Goal: Task Accomplishment & Management: Manage account settings

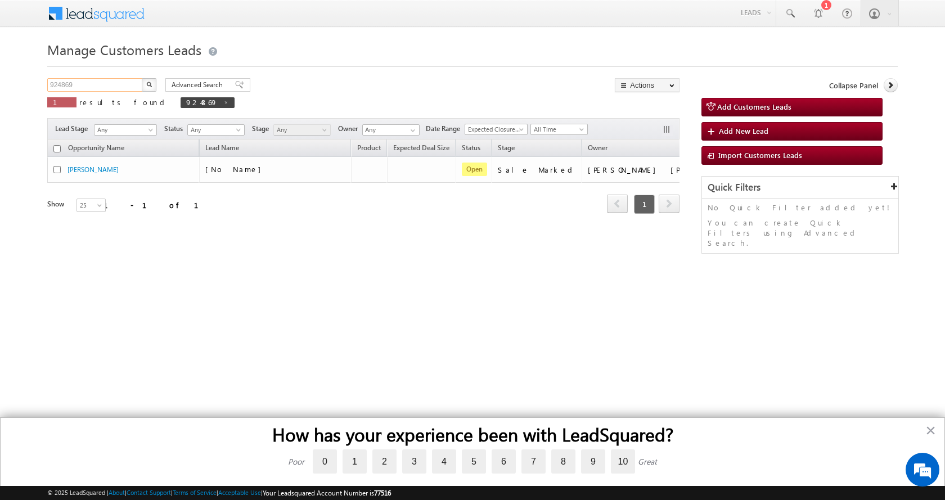
click at [52, 80] on input "924869" at bounding box center [95, 84] width 96 height 13
paste input "37618"
type input "937618"
click at [142, 78] on button "button" at bounding box center [149, 84] width 15 height 13
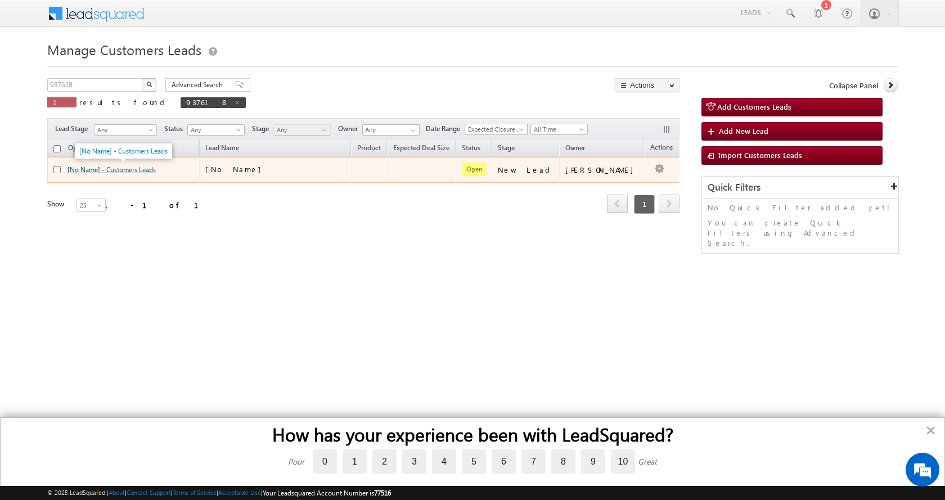
click at [112, 167] on link "[No Name] - Customers Leads" at bounding box center [111, 169] width 88 height 8
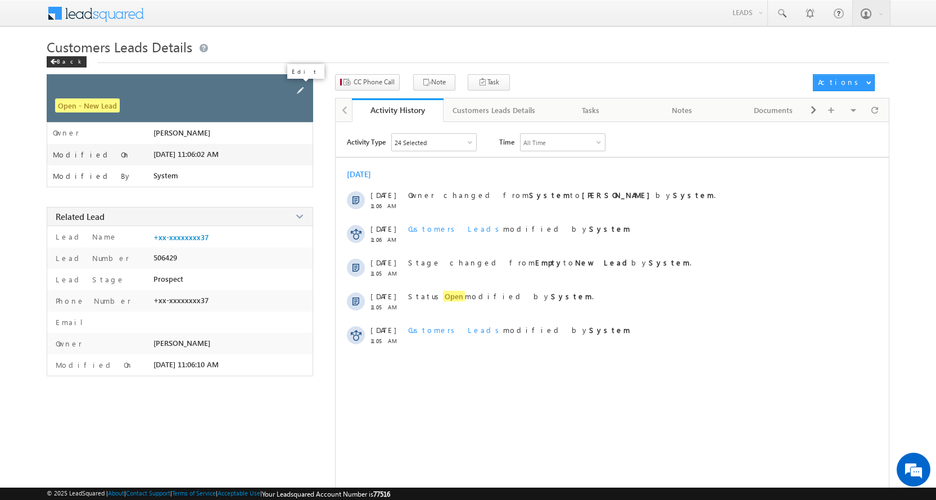
click at [305, 93] on span at bounding box center [300, 90] width 12 height 12
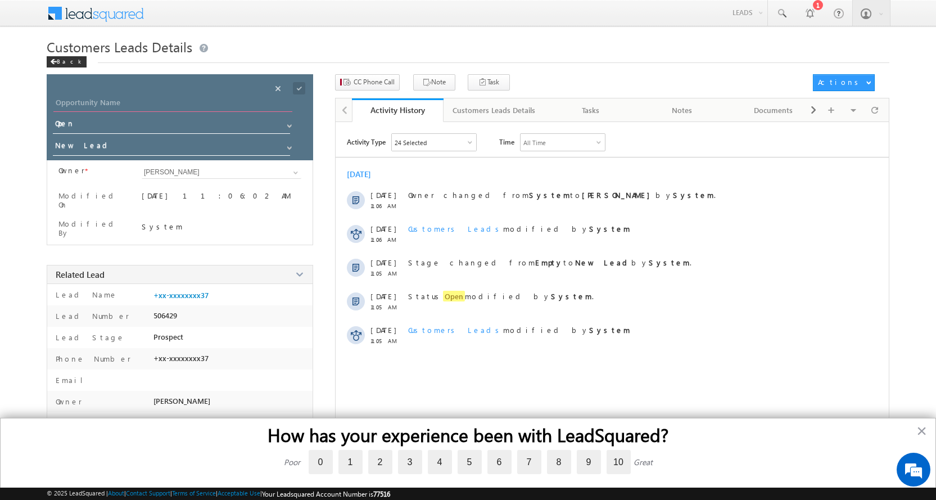
click at [97, 98] on input "Opportunity Name" at bounding box center [172, 104] width 239 height 16
paste input "SUNEEL KUMAR"
type input "SUNEEL KUMAR"
click at [287, 148] on span at bounding box center [289, 147] width 9 height 9
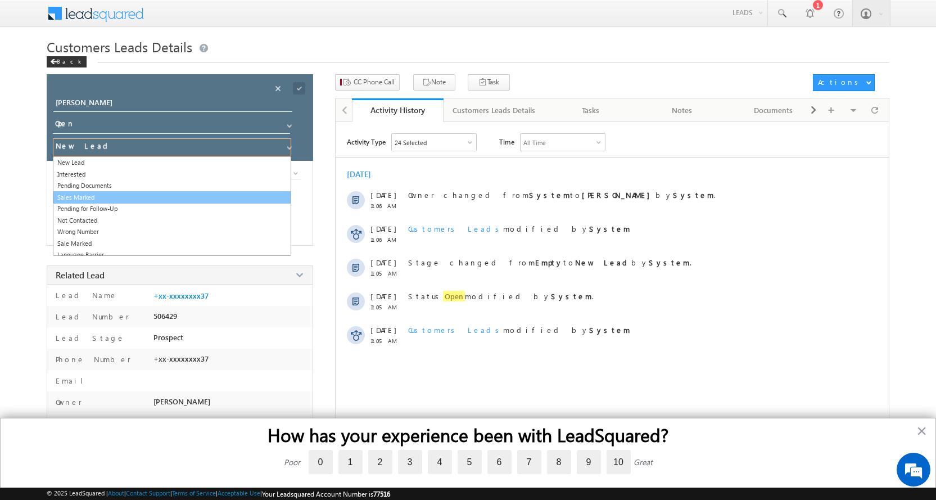
click at [90, 193] on link "Sales Marked" at bounding box center [172, 197] width 238 height 13
type input "Sales Marked"
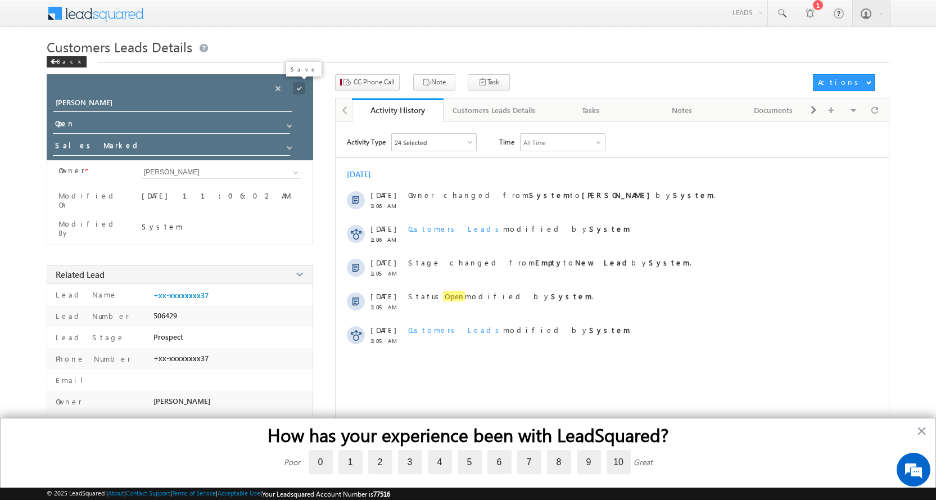
click at [303, 87] on span at bounding box center [299, 88] width 12 height 12
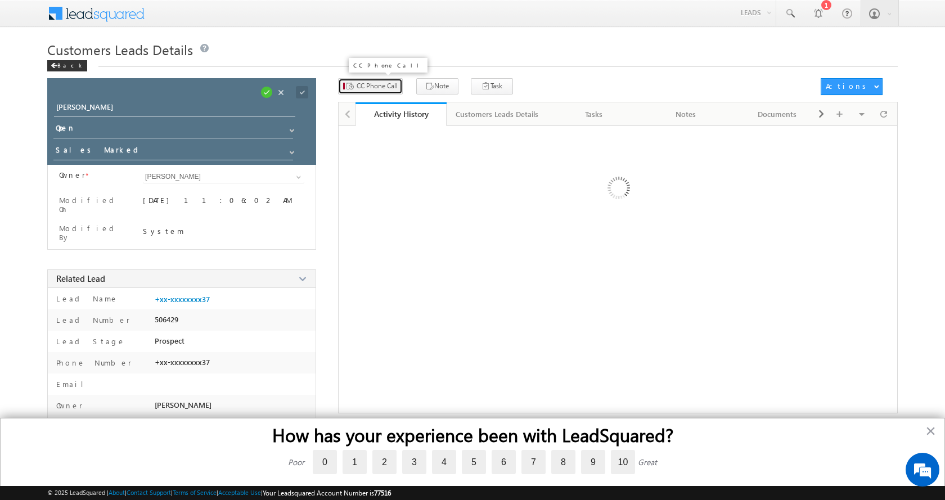
click at [361, 84] on span "CC Phone Call" at bounding box center [376, 86] width 41 height 10
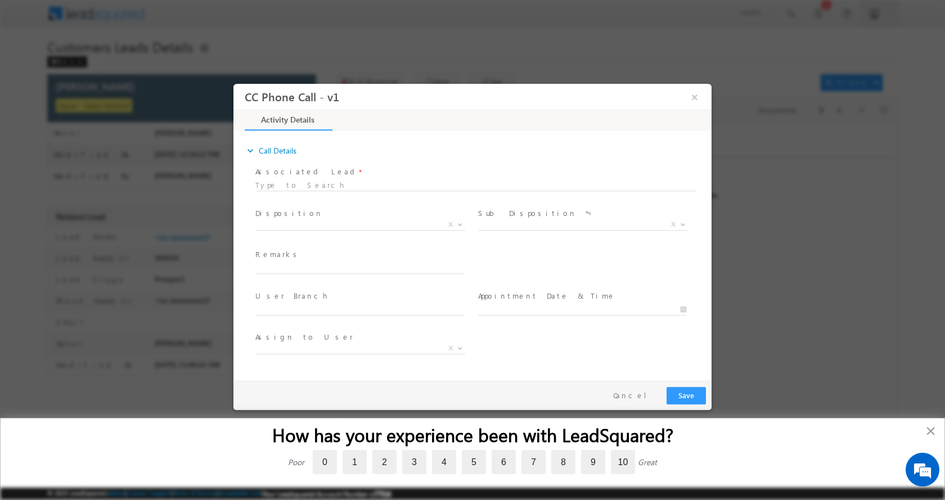
select select "awadhesh.gautam@sgrlimited.in"
click at [301, 268] on input "text" at bounding box center [359, 267] width 208 height 11
type input "SUNEEL KUMAR-9621331137-P+C-LOAN-5 L-PV-20 L-WIFE-REG-DAKHIL KHARIJ-AGE-32-JOB-…"
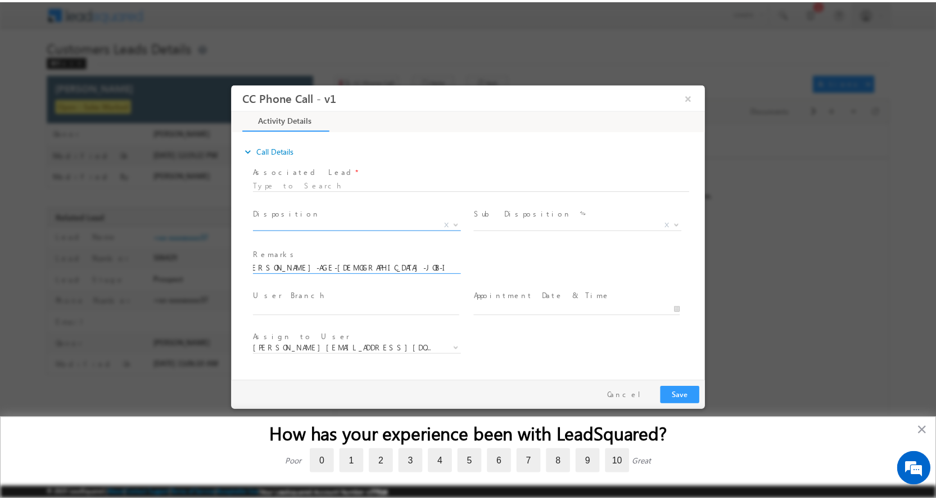
scroll to position [0, 0]
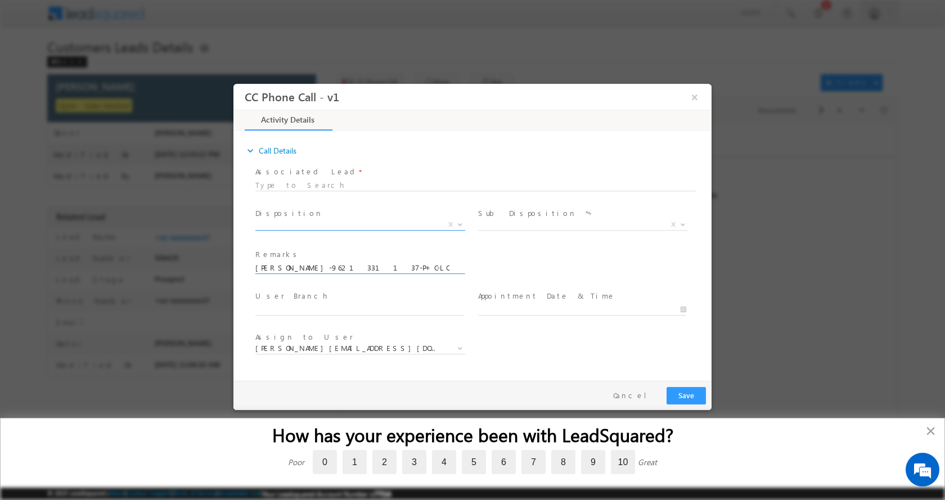
click at [464, 223] on span at bounding box center [458, 223] width 11 height 15
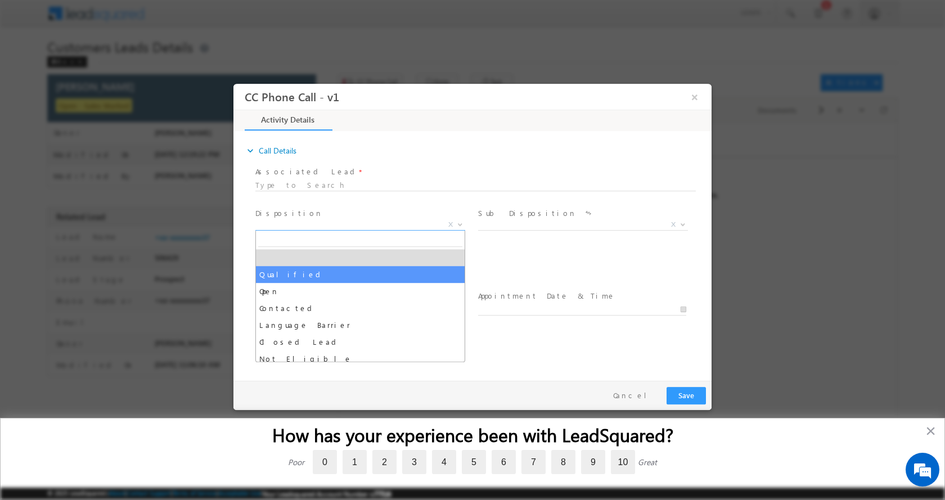
select select "Qualified"
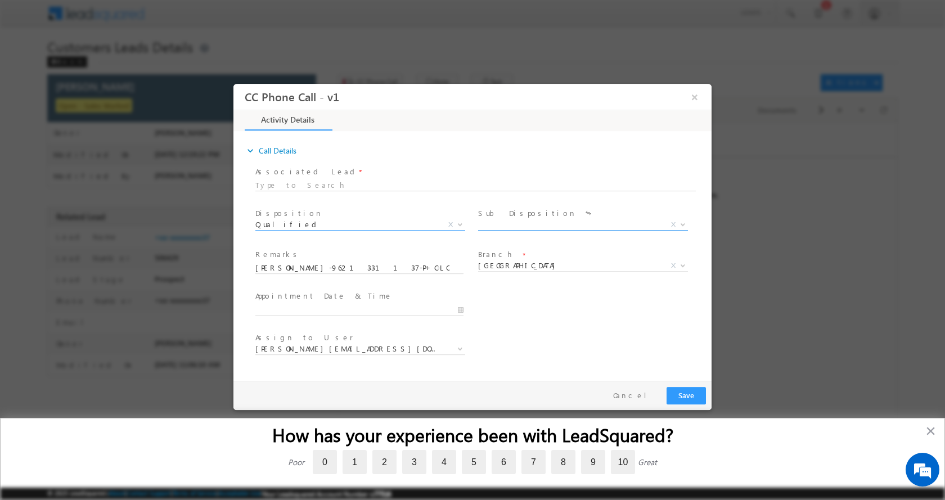
click at [683, 224] on b at bounding box center [682, 224] width 7 height 4
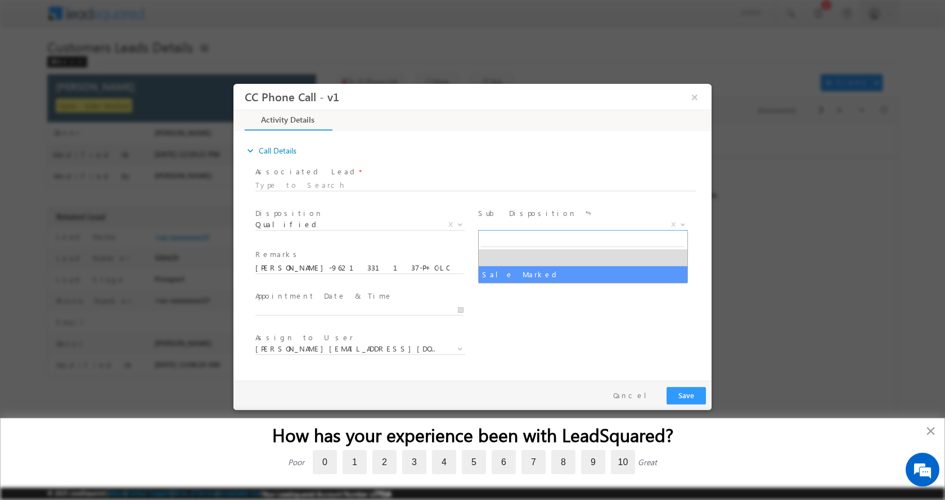
select select "Sale Marked"
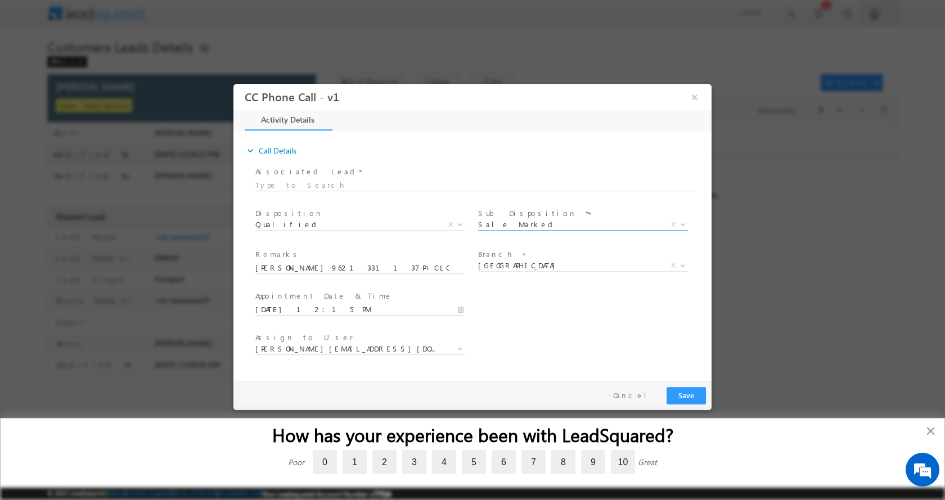
click at [461, 308] on input "09/26/2025 12:15 PM" at bounding box center [359, 309] width 208 height 11
type input "09/27/2025 12:15 PM"
click at [687, 396] on button "Save" at bounding box center [685, 394] width 39 height 17
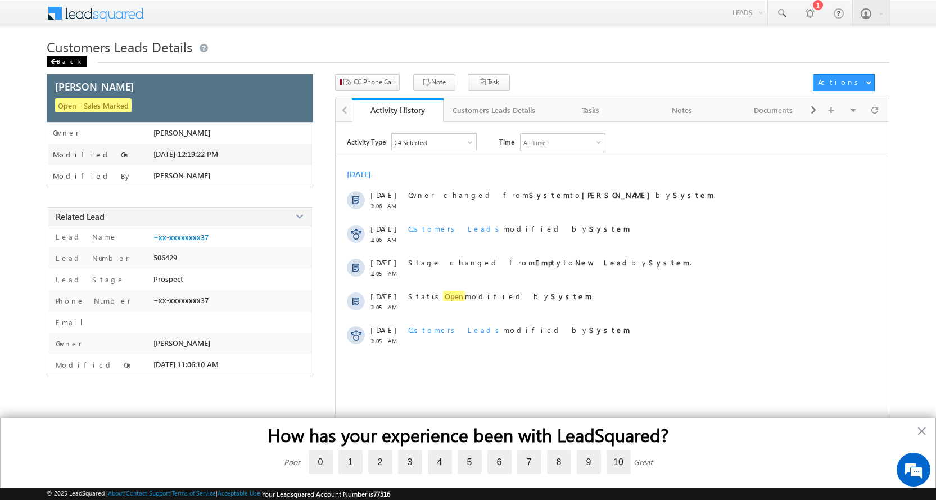
click at [56, 60] on span at bounding box center [53, 62] width 7 height 6
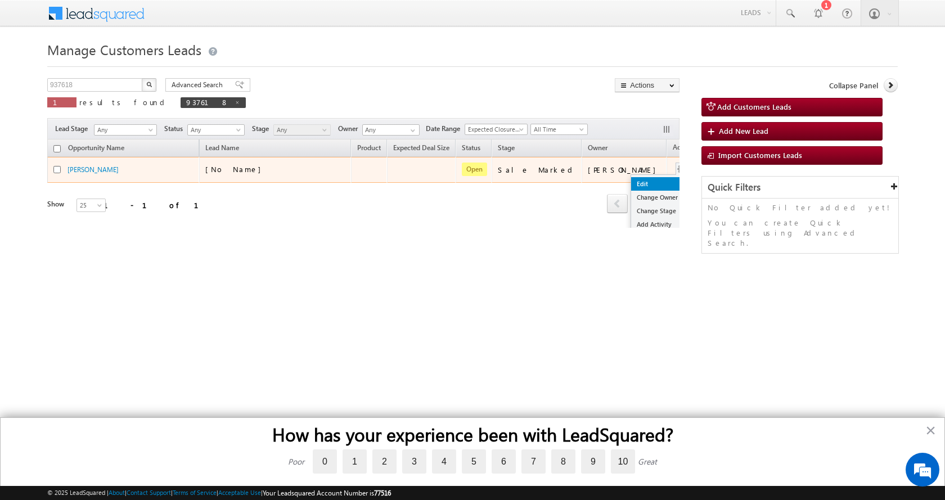
click at [631, 178] on link "Edit" at bounding box center [659, 183] width 56 height 13
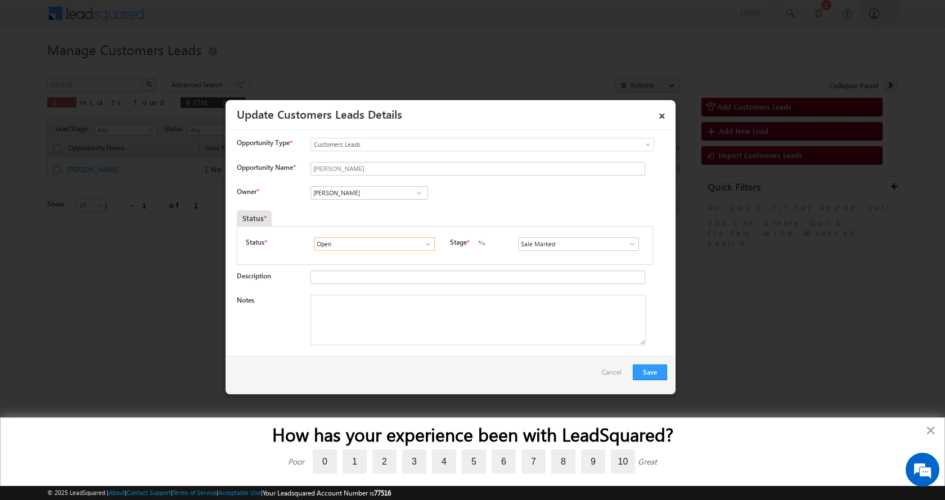
click at [330, 244] on input "Open" at bounding box center [374, 243] width 121 height 13
click at [346, 186] on input "Awadhesh Gautam" at bounding box center [369, 192] width 118 height 13
paste input "Dilshad Khan"
click at [377, 211] on span "dilshad.khan2@sgrlimited.in" at bounding box center [365, 214] width 101 height 8
type input "Dilshad Khan"
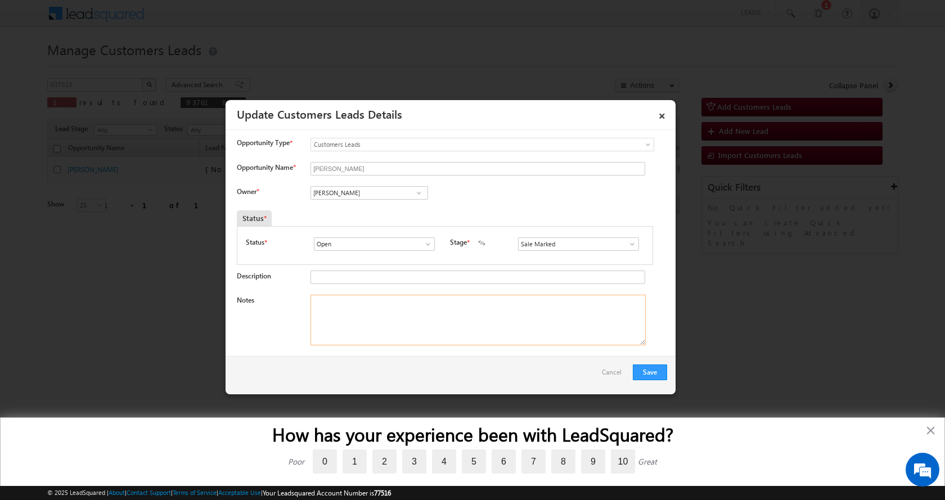
click at [383, 323] on textarea "Notes" at bounding box center [477, 320] width 335 height 51
paste textarea "SUNEEL KUMAR-9621331137-P+C-LOAN-5 L-PV-20 L-WIFE-REG-DAKHIL KHARIJ-AGE-32-JOB-…"
type textarea "SUNEEL KUMAR-9621331137-P+C-LOAN-5 L-PV-20 L-WIFE-REG-DAKHIL KHARIJ-AGE-32-JOB-…"
click at [641, 369] on button "Save" at bounding box center [650, 372] width 34 height 16
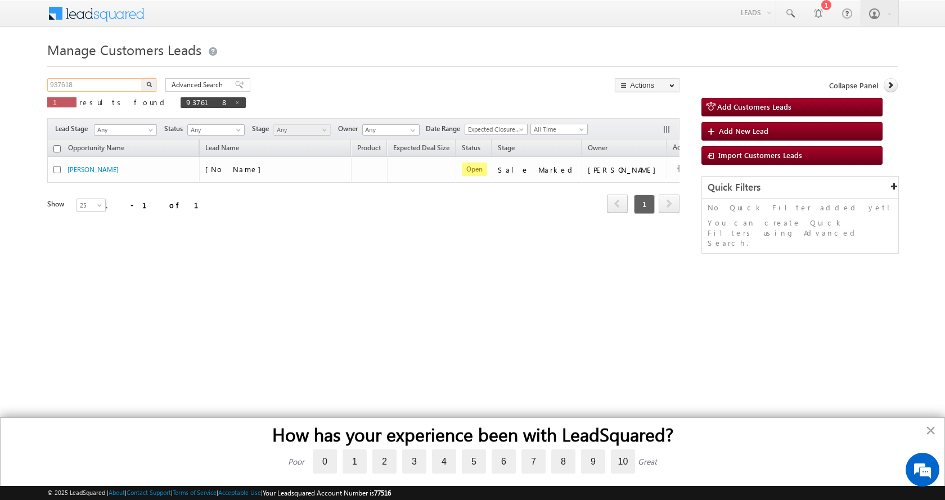
click at [64, 83] on input "937618" at bounding box center [95, 84] width 96 height 13
paste input "514"
type input "937514"
click at [142, 78] on button "button" at bounding box center [149, 84] width 15 height 13
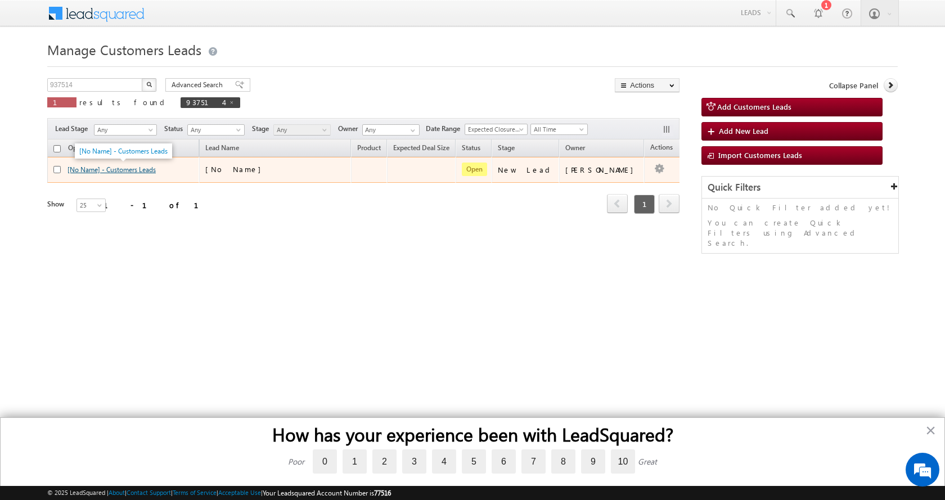
click at [108, 166] on link "[No Name] - Customers Leads" at bounding box center [111, 169] width 88 height 8
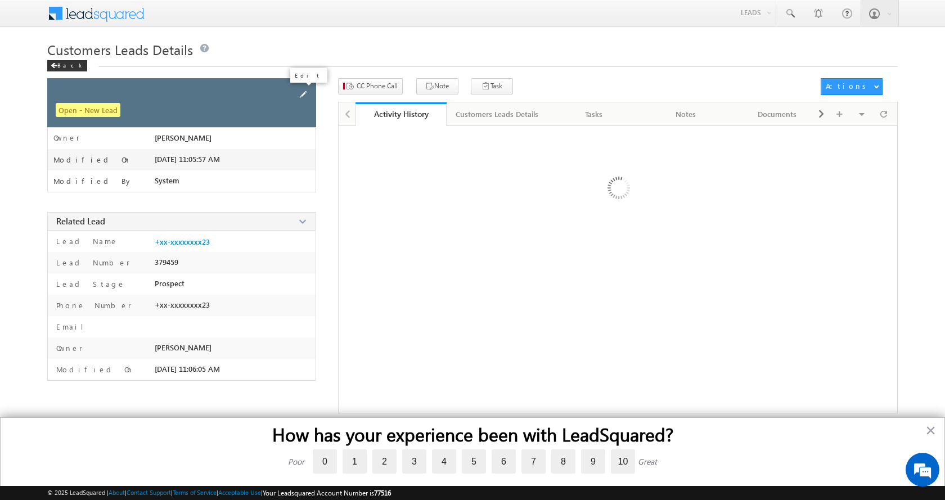
click at [301, 93] on span at bounding box center [303, 94] width 12 height 12
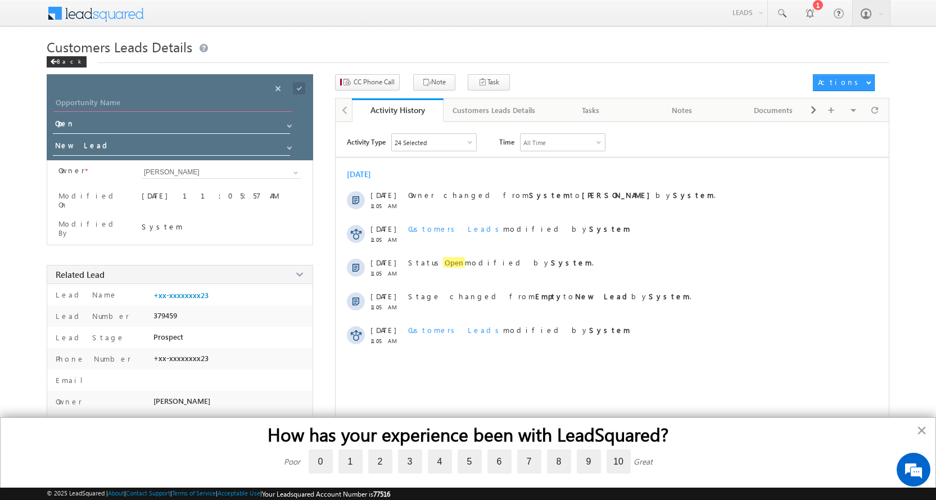
click at [123, 104] on input "Opportunity Name" at bounding box center [172, 104] width 239 height 16
paste input "VINOD SOLANKI"
type input "VINOD SOLANKI"
click at [285, 151] on span at bounding box center [289, 147] width 9 height 9
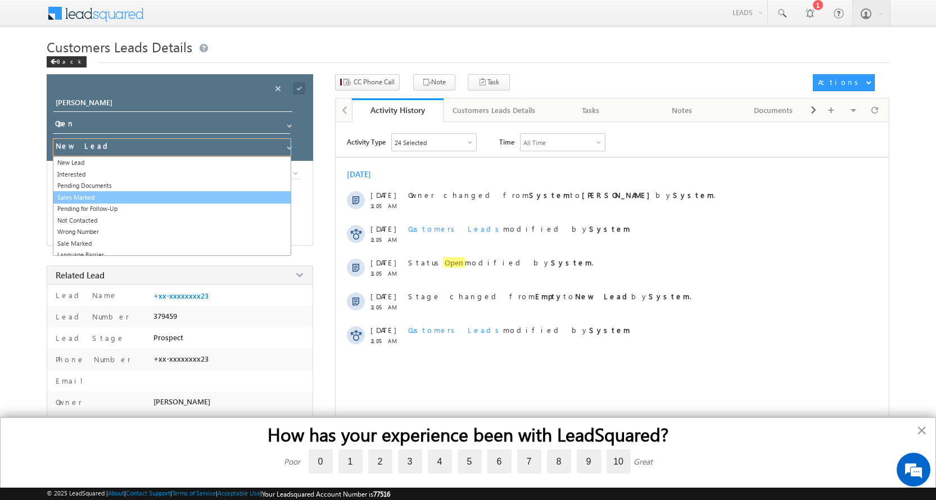
click at [97, 197] on link "Sales Marked" at bounding box center [172, 197] width 238 height 13
type input "Sales Marked"
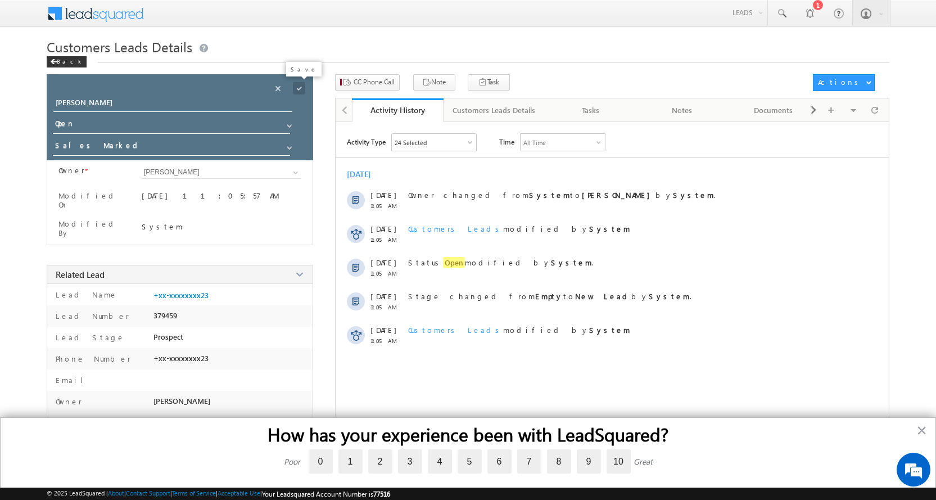
click at [302, 87] on span at bounding box center [299, 88] width 12 height 12
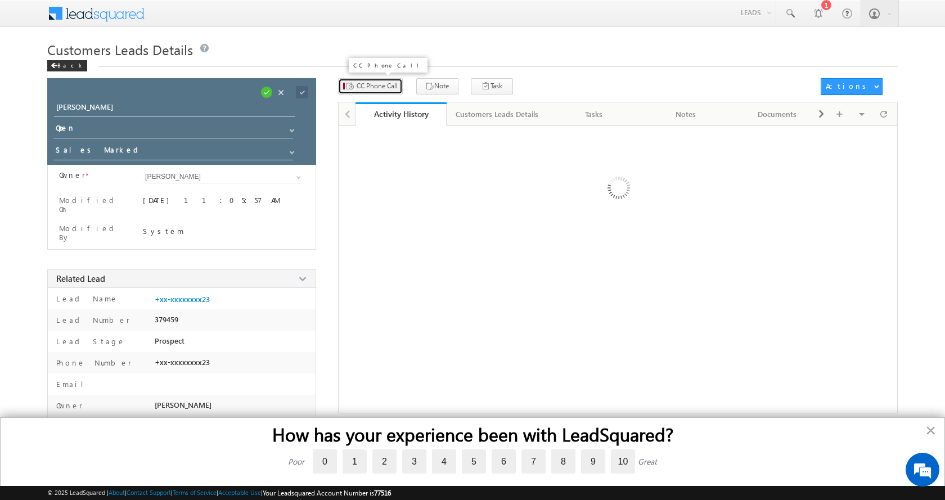
click at [383, 85] on span "CC Phone Call" at bounding box center [376, 86] width 41 height 10
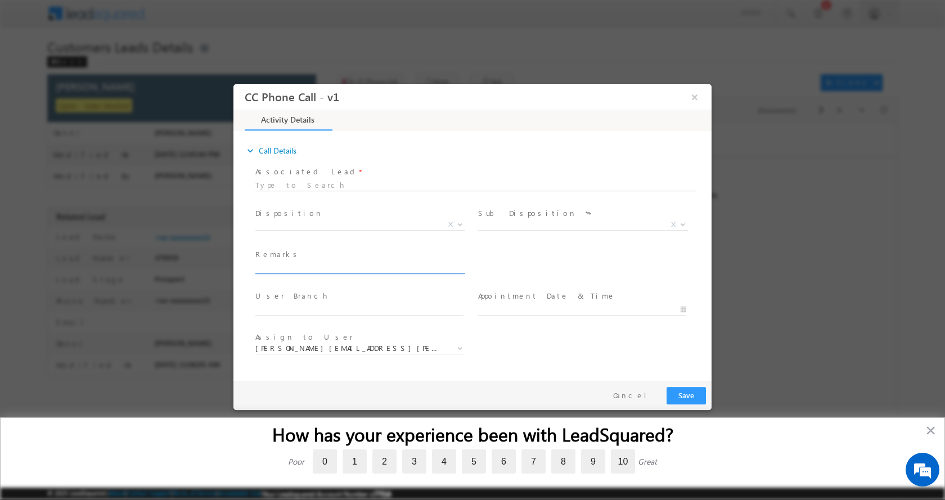
click at [292, 264] on input "text" at bounding box center [359, 267] width 208 height 11
paste input "VINOD SOLANKI-7000436223-HOME CONSTRUCTION-LOAN-5 L-PV-WIFE-AGE-29-HUSBAND AGE-…"
type input "VINOD SOLANKI-7000436223-HOME CONSTRUCTION-LOAN-5 L-PV-WIFE-AGE-29-HUSBAND AGE-…"
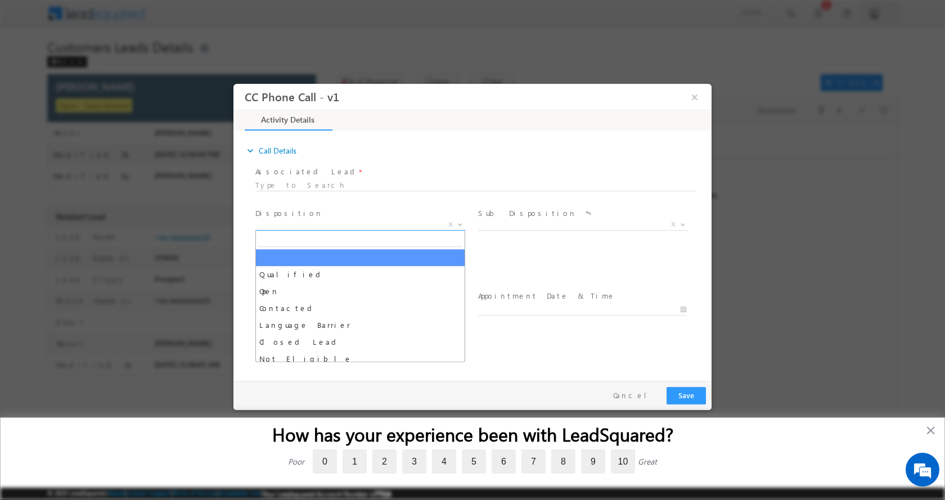
click at [461, 222] on b at bounding box center [460, 224] width 7 height 4
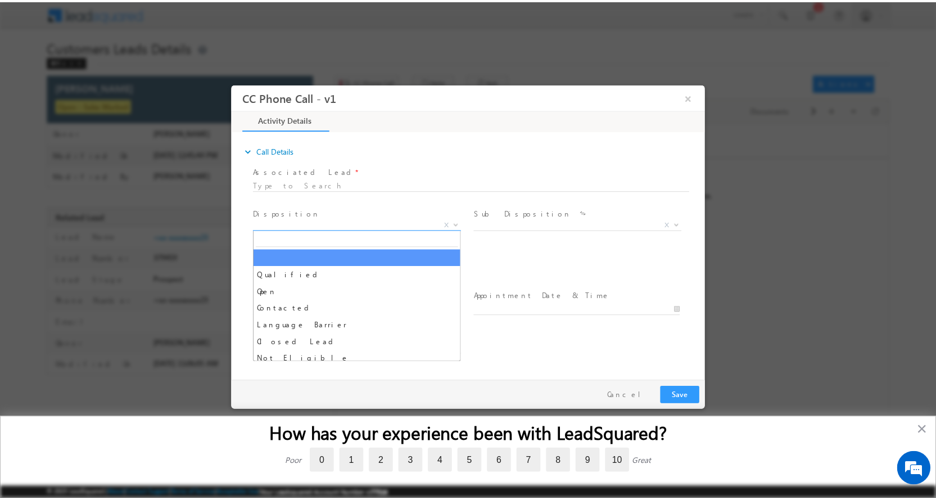
scroll to position [0, 0]
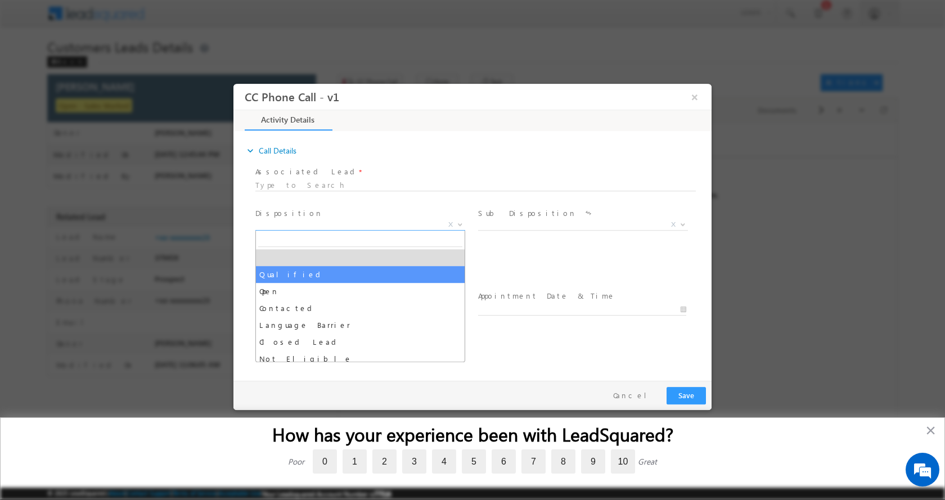
select select "Qualified"
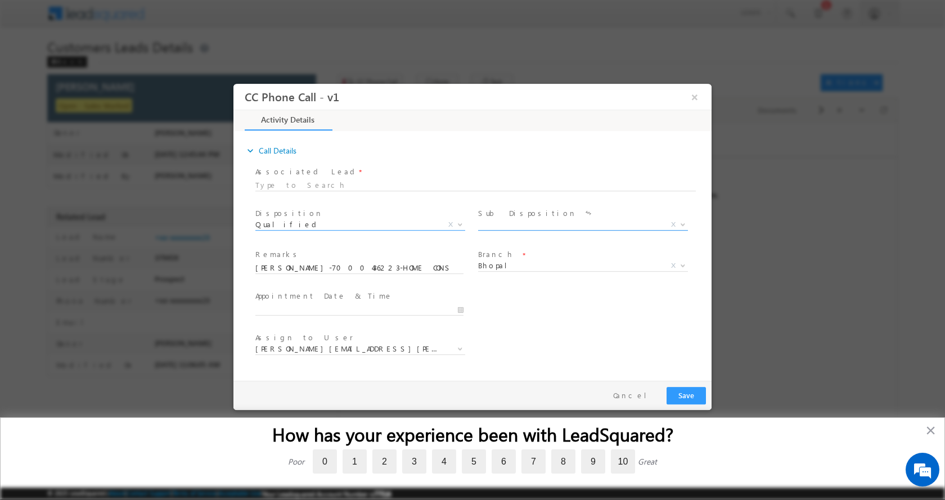
click at [680, 222] on span at bounding box center [681, 223] width 11 height 15
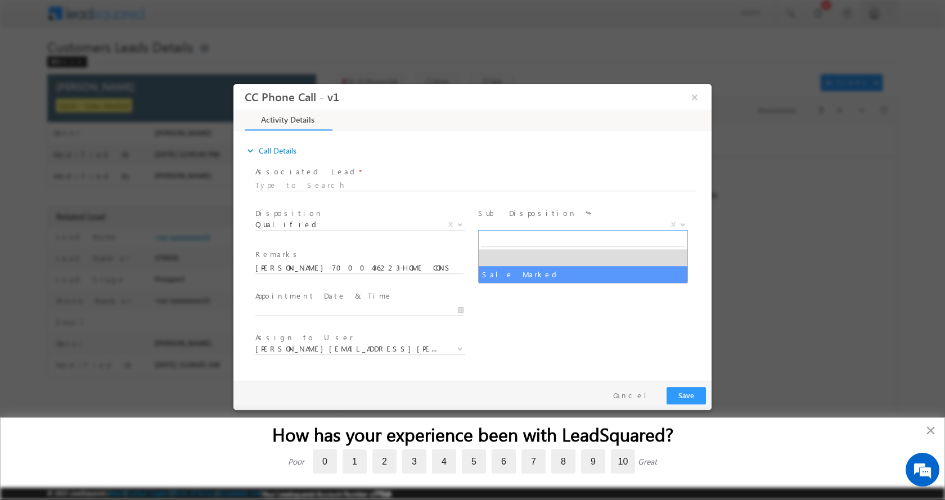
select select "Sale Marked"
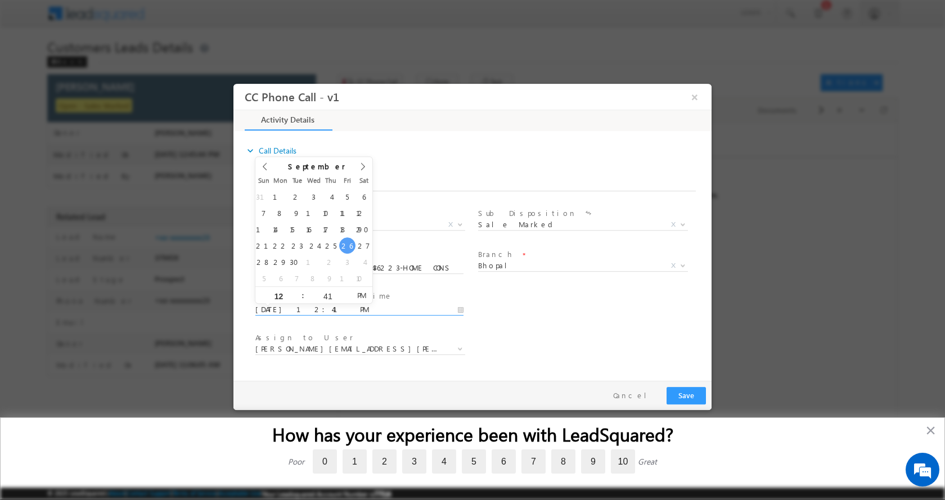
click at [458, 310] on input "09/26/2025 12:41 PM" at bounding box center [359, 309] width 208 height 11
type input "09/27/2025 12:41 PM"
click at [676, 396] on button "Save" at bounding box center [685, 394] width 39 height 17
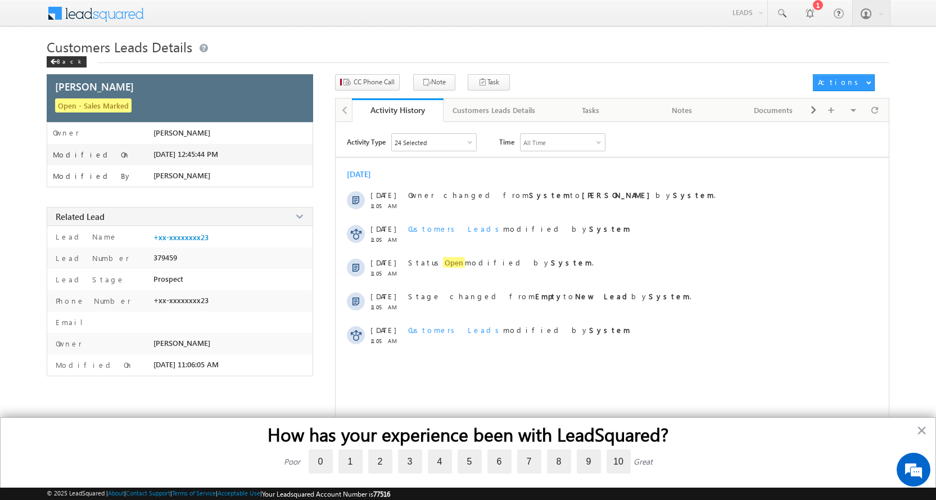
click at [61, 62] on div "Back" at bounding box center [67, 61] width 40 height 11
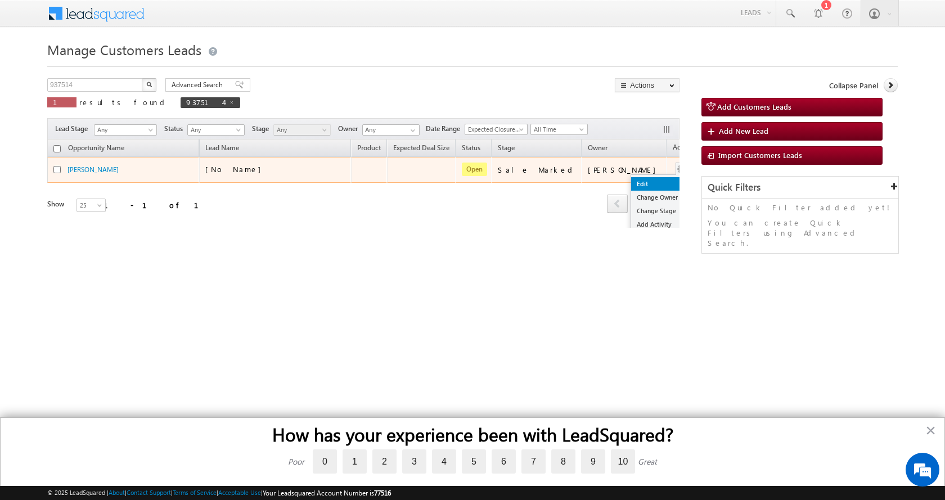
click at [631, 179] on link "Edit" at bounding box center [659, 183] width 56 height 13
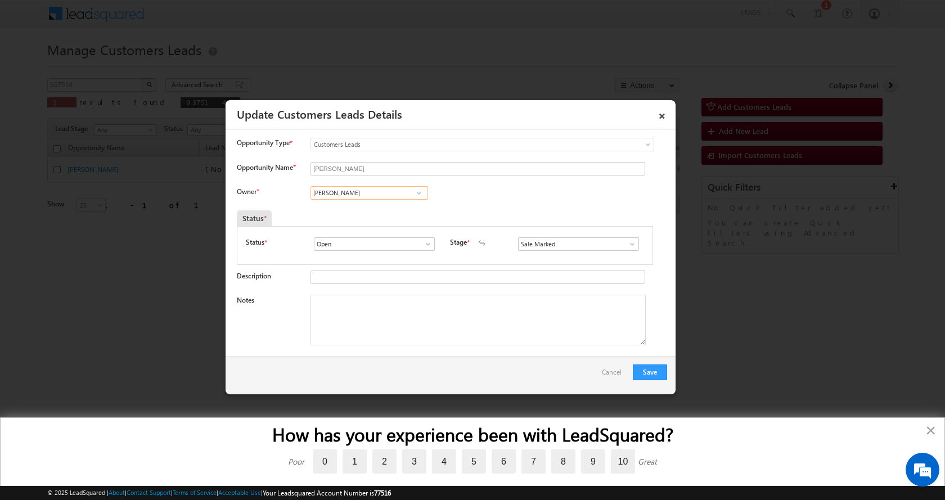
click at [359, 193] on input "Altaf Shaikh" at bounding box center [369, 192] width 118 height 13
paste input "[PERSON_NAME]"
click at [387, 209] on link "Vaibhav Rajput vaibhav.rajput@sgrlimited.in" at bounding box center [369, 210] width 118 height 21
type input "[PERSON_NAME]"
click at [404, 340] on textarea "Notes" at bounding box center [477, 320] width 335 height 51
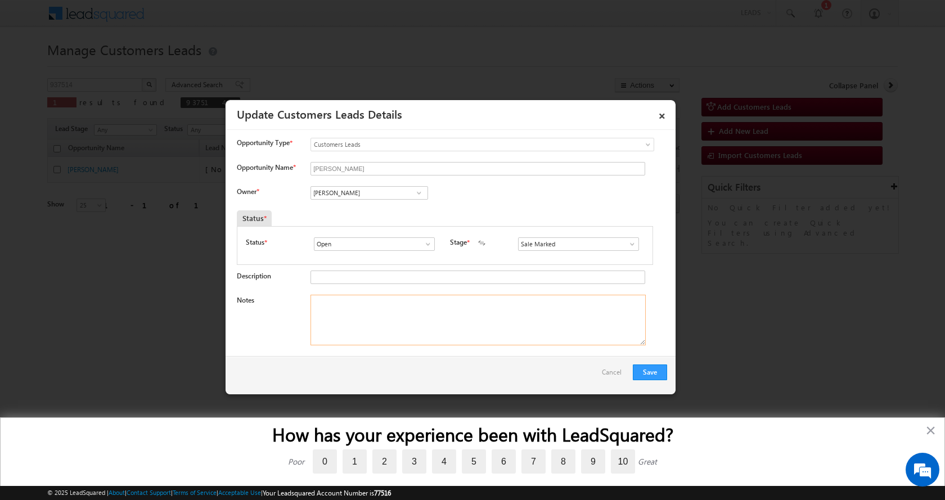
click at [414, 317] on textarea "Notes" at bounding box center [477, 320] width 335 height 51
paste textarea "VINOD SOLANKI-7000436223-HOME CONSTRUCTION-LOAN-5 L-PV-WIFE-AGE-29-HUSBAND AGE-…"
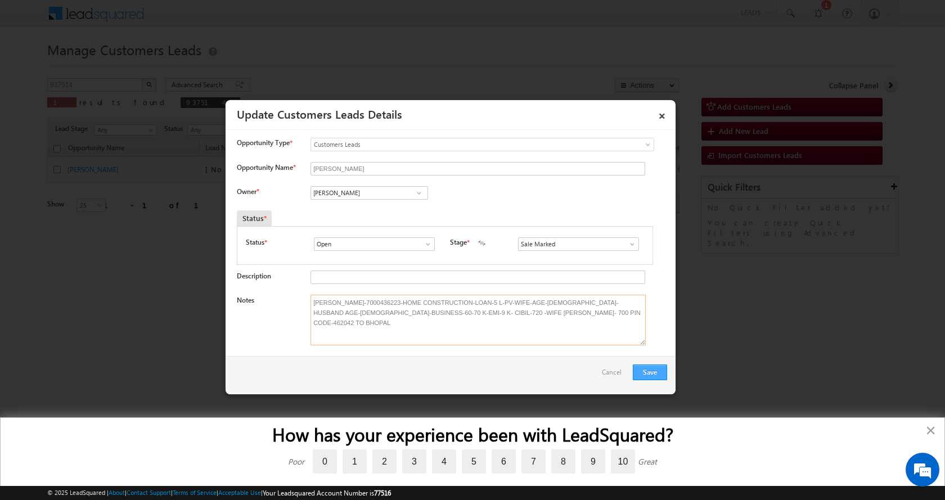
type textarea "VINOD SOLANKI-7000436223-HOME CONSTRUCTION-LOAN-5 L-PV-WIFE-AGE-29-HUSBAND AGE-…"
click at [653, 369] on button "Save" at bounding box center [650, 372] width 34 height 16
